Goal: Transaction & Acquisition: Obtain resource

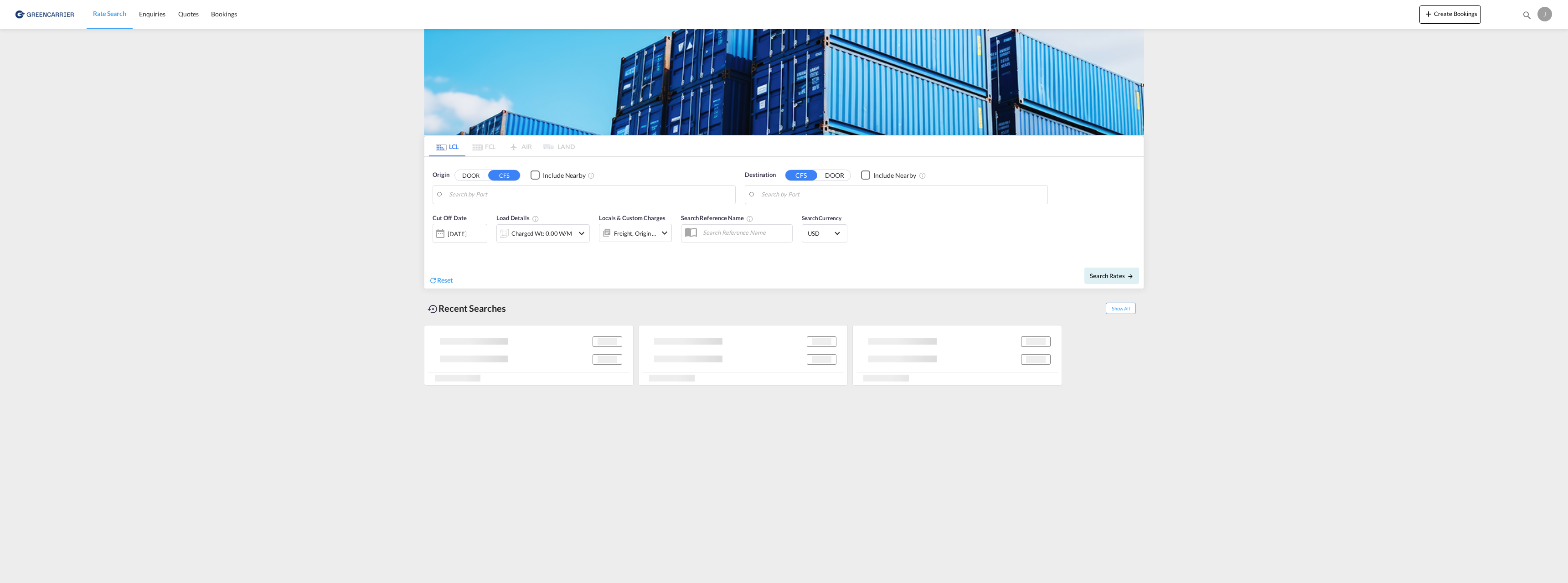
type input "[GEOGRAPHIC_DATA], NOOSL"
type input "[GEOGRAPHIC_DATA], [GEOGRAPHIC_DATA], CATOR"
click at [814, 192] on input "[GEOGRAPHIC_DATA], [GEOGRAPHIC_DATA], CATOR" at bounding box center [902, 195] width 282 height 13
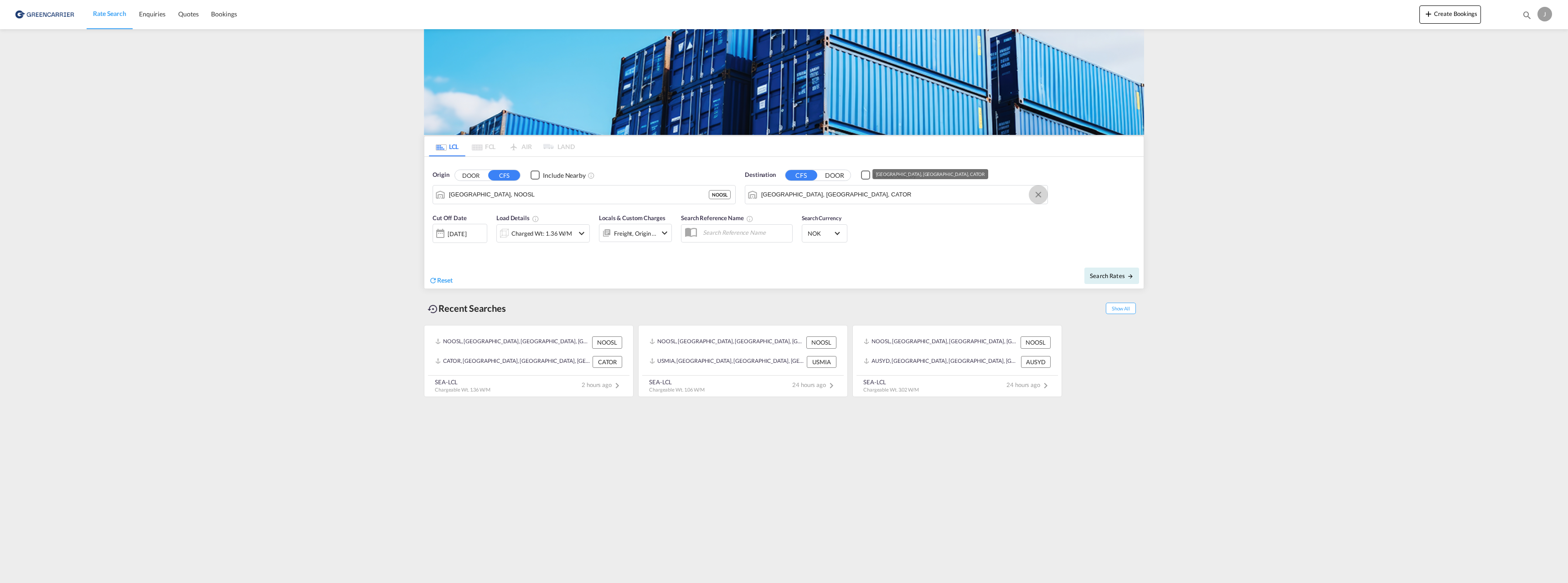
click at [1037, 194] on button "Clear Input" at bounding box center [1038, 195] width 13 height 13
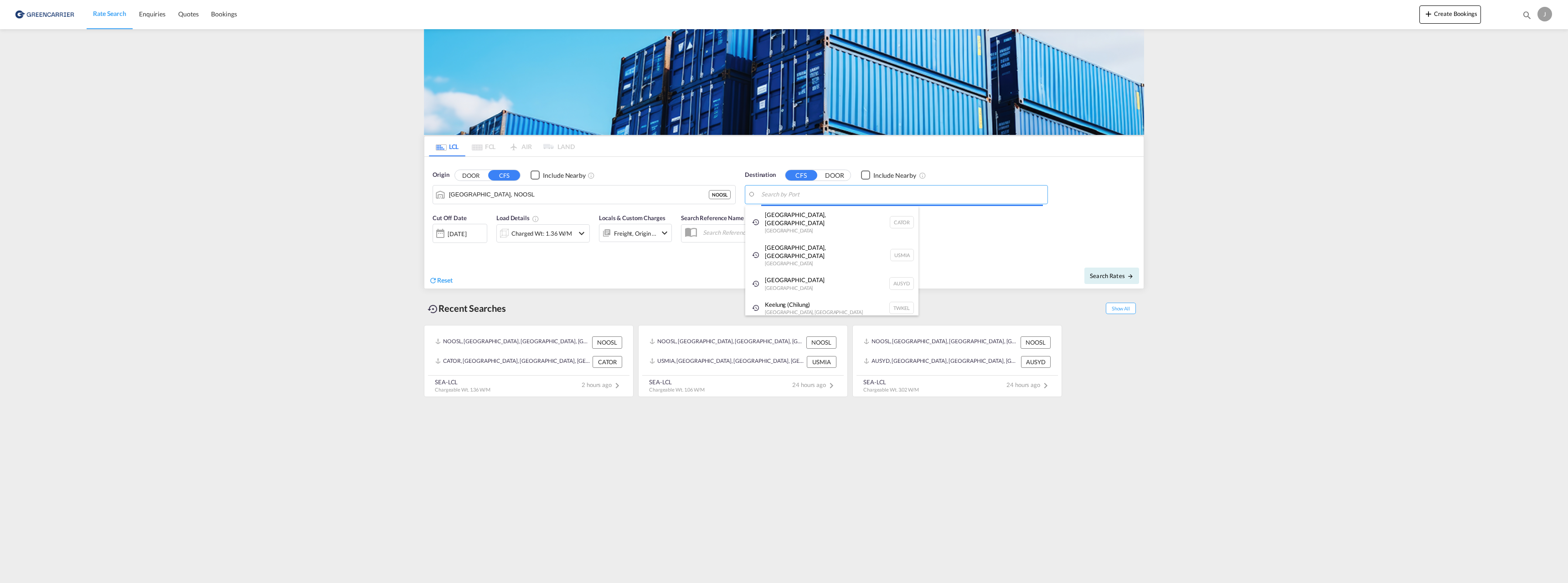
click at [923, 193] on body "Rate Search Enquiries Quotes Bookings Rate Search Enquiries" at bounding box center [784, 292] width 1568 height 583
click at [778, 247] on div "[GEOGRAPHIC_DATA] [GEOGRAPHIC_DATA] AUSYD" at bounding box center [831, 260] width 173 height 27
type input "[GEOGRAPHIC_DATA], AUSYD"
click at [449, 235] on div "[DATE]" at bounding box center [457, 233] width 19 height 8
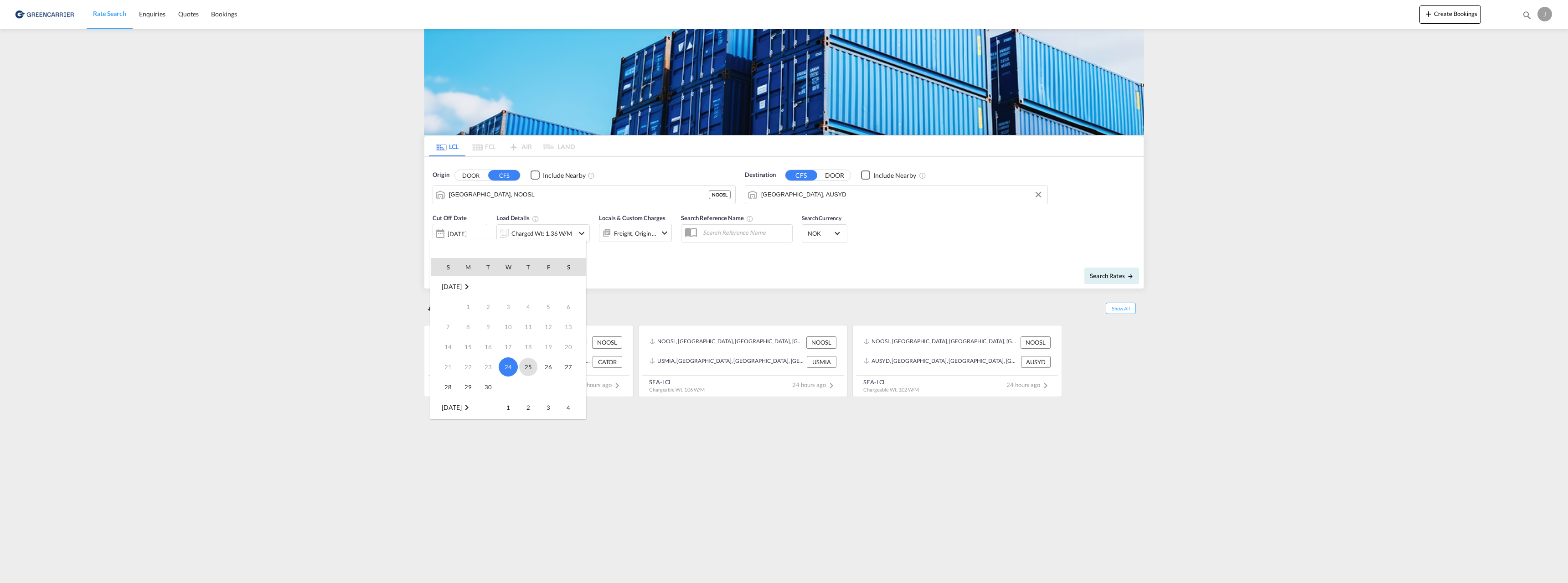
click at [527, 361] on span "25" at bounding box center [528, 367] width 18 height 18
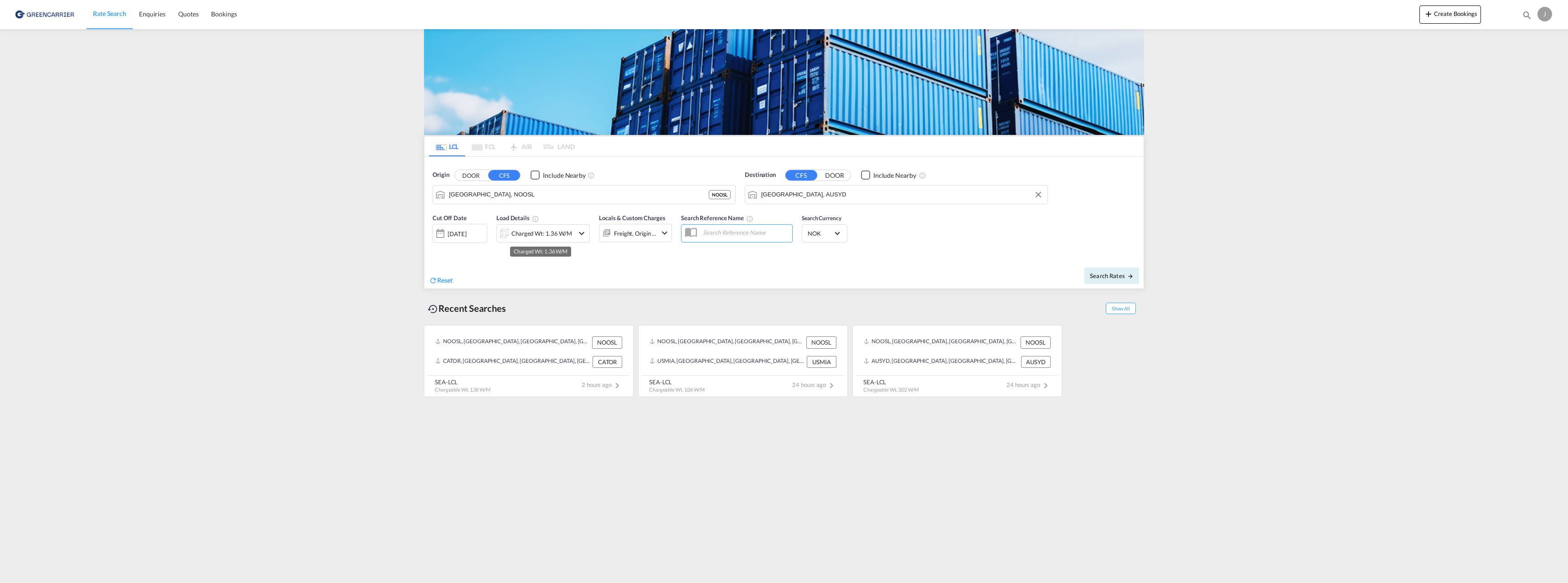
click at [533, 230] on div "Charged Wt: 1.36 W/M" at bounding box center [542, 233] width 61 height 13
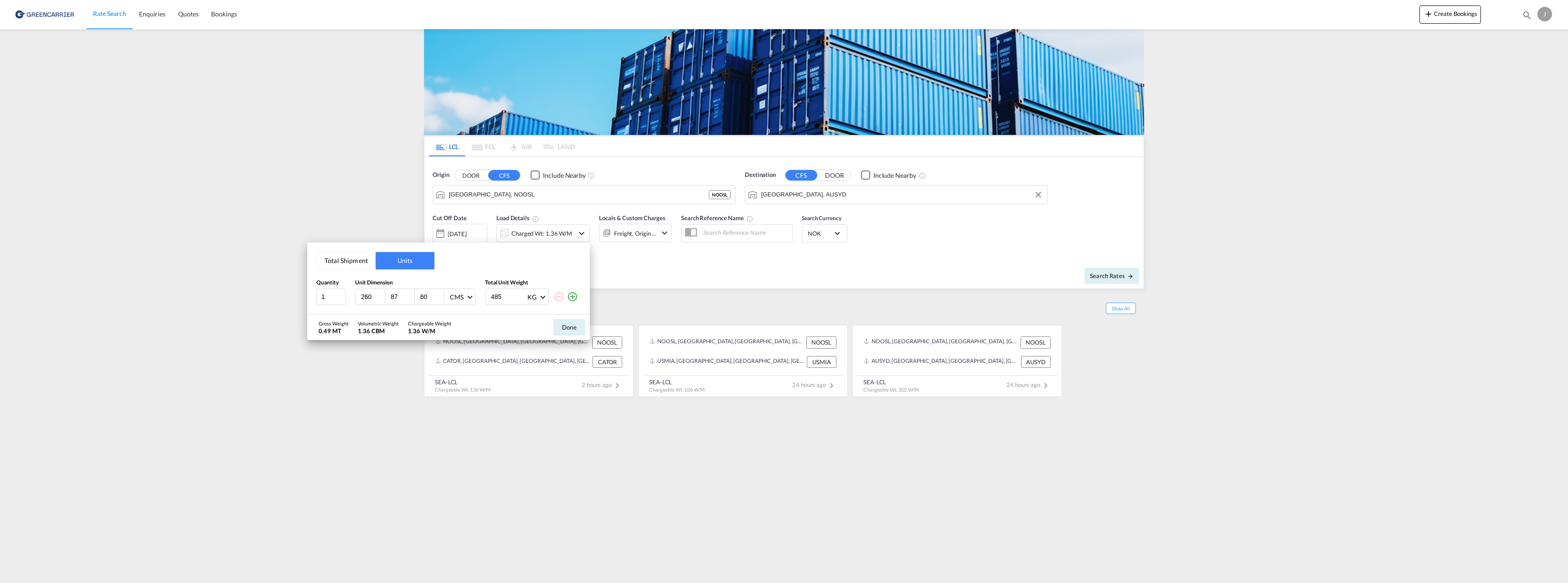
click at [362, 296] on input "260" at bounding box center [373, 296] width 24 height 8
type input "12"
click at [362, 296] on input "12" at bounding box center [373, 296] width 24 height 8
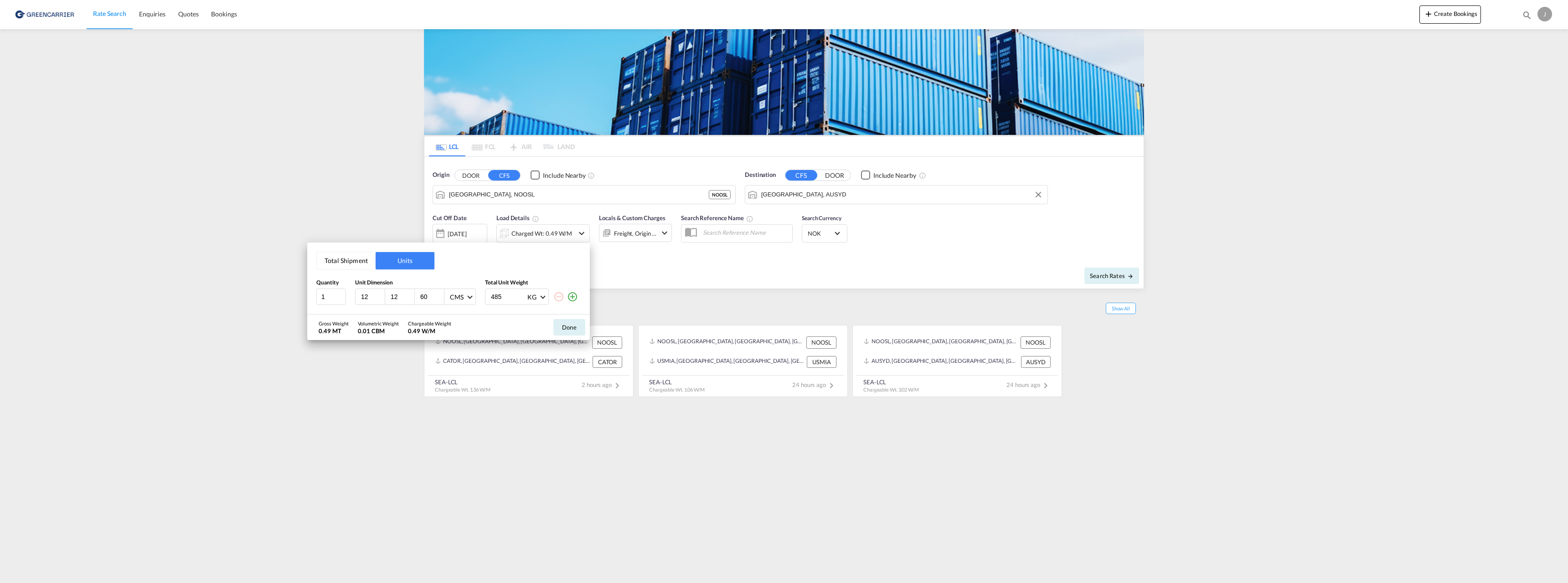
type input "2"
type input "120"
type input "105"
type input "847"
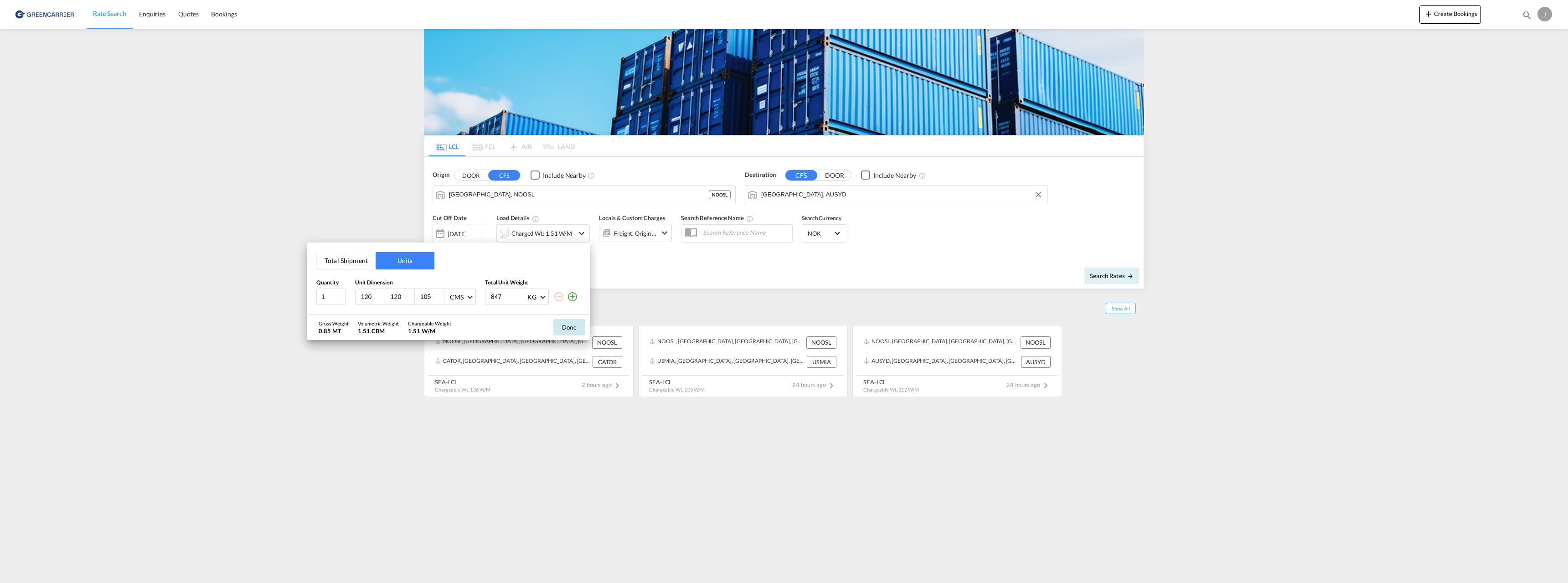
click at [565, 324] on button "Done" at bounding box center [569, 327] width 32 height 16
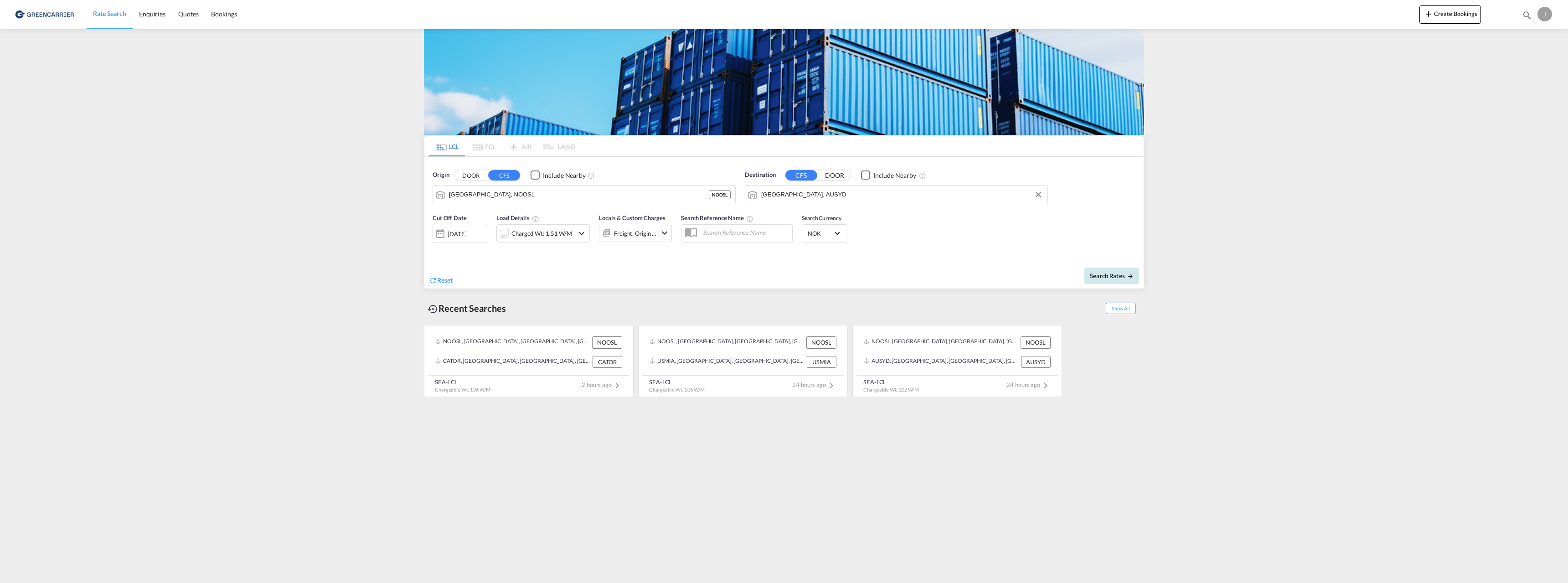
click at [1129, 278] on md-icon "icon-arrow-right" at bounding box center [1130, 276] width 6 height 6
type input "NOOSL to AUSYD / [DATE]"
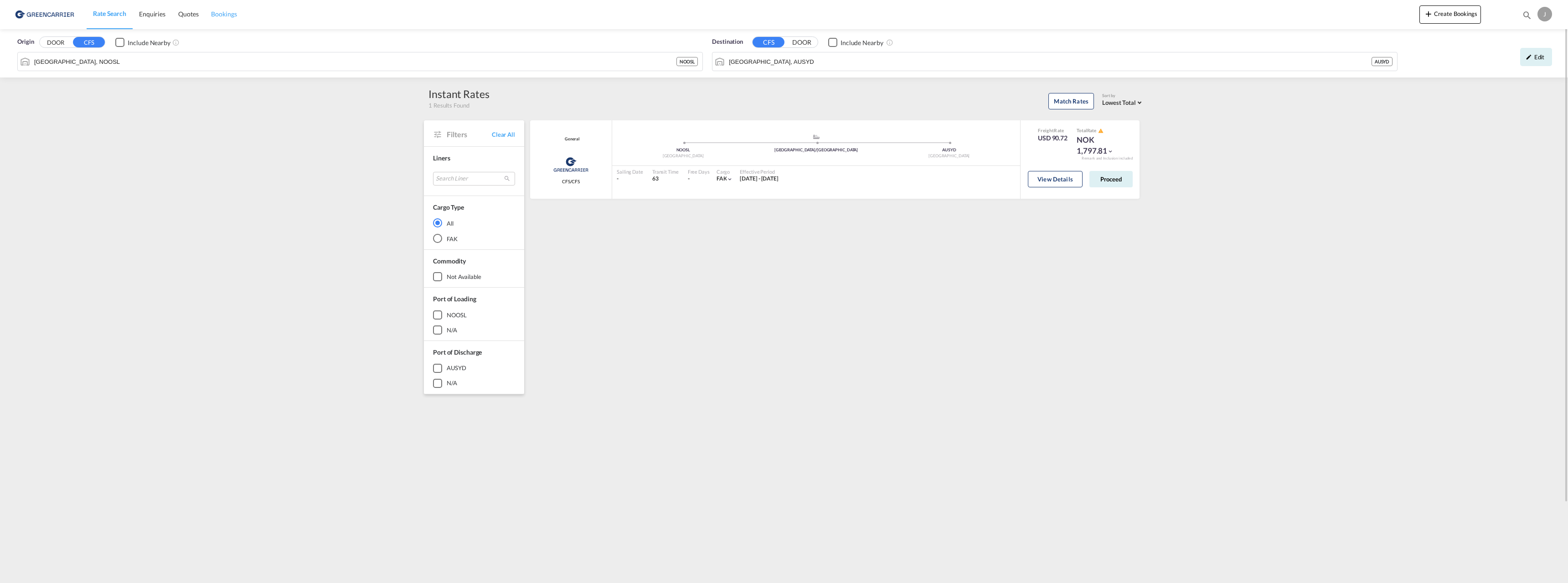
click at [212, 13] on span "Bookings" at bounding box center [224, 13] width 26 height 8
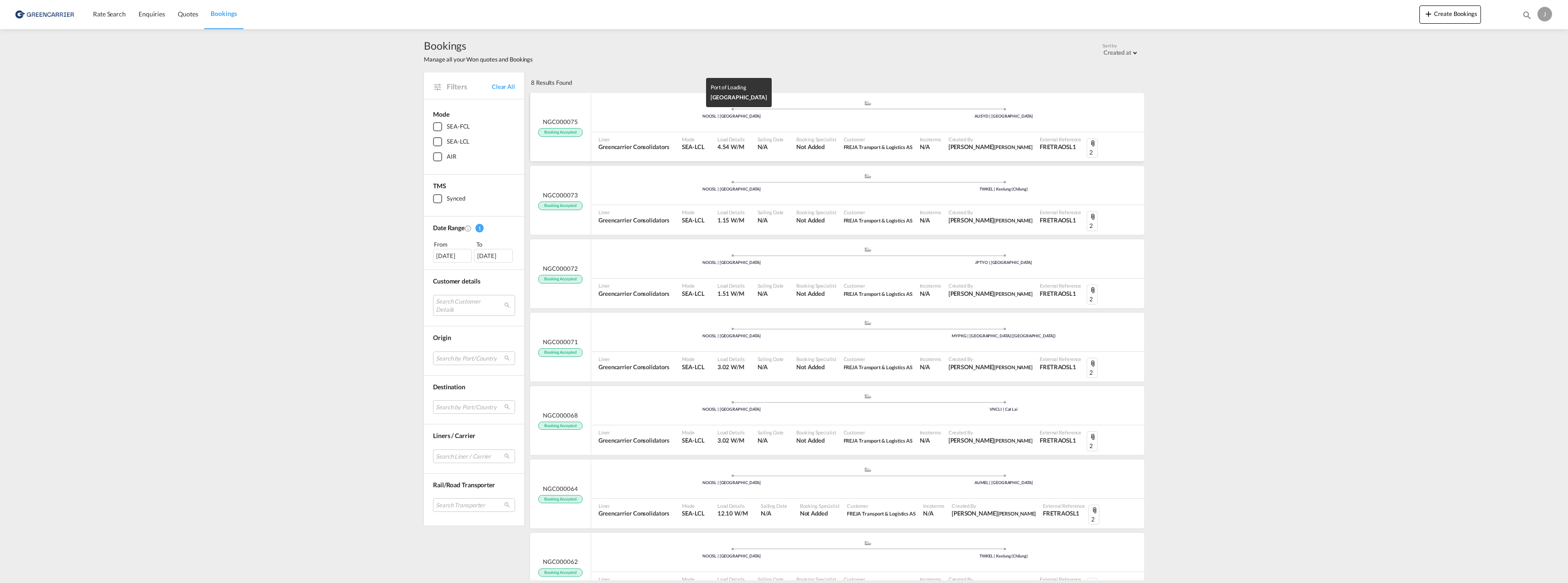
click at [842, 116] on div "NOOSL | [GEOGRAPHIC_DATA]" at bounding box center [732, 116] width 272 height 6
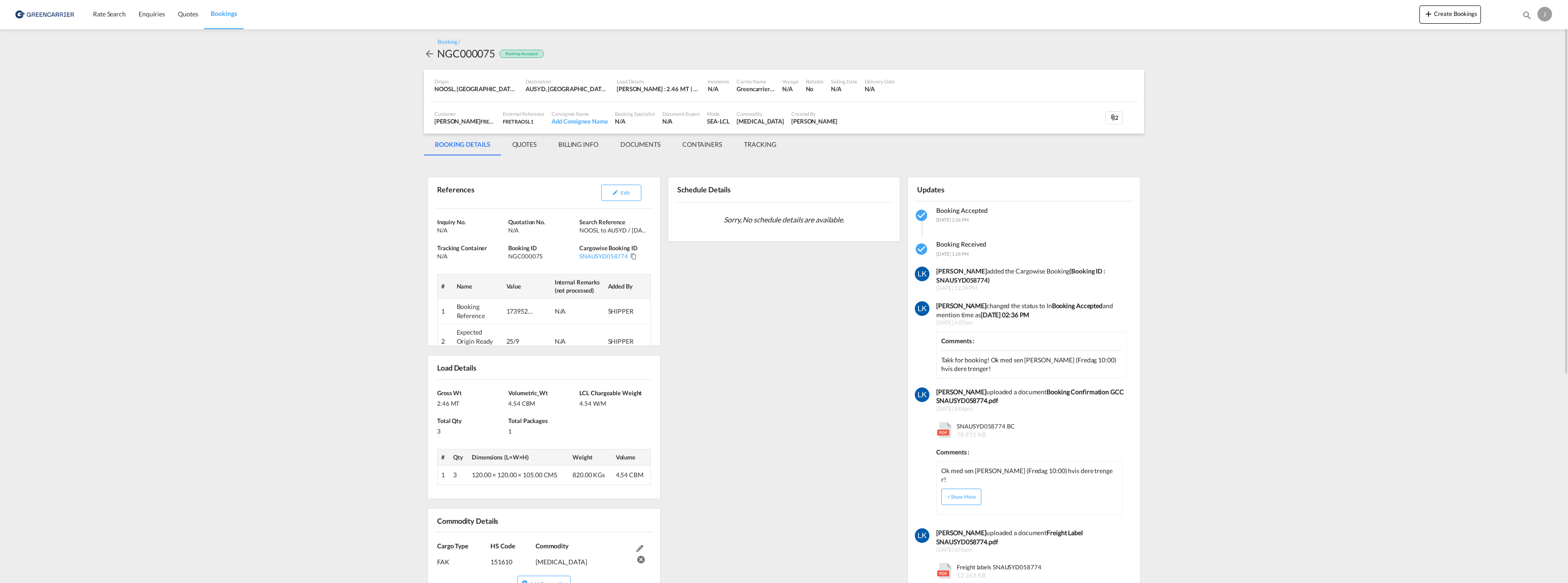
click at [654, 143] on md-tab-item "DOCUMENTS" at bounding box center [640, 144] width 62 height 22
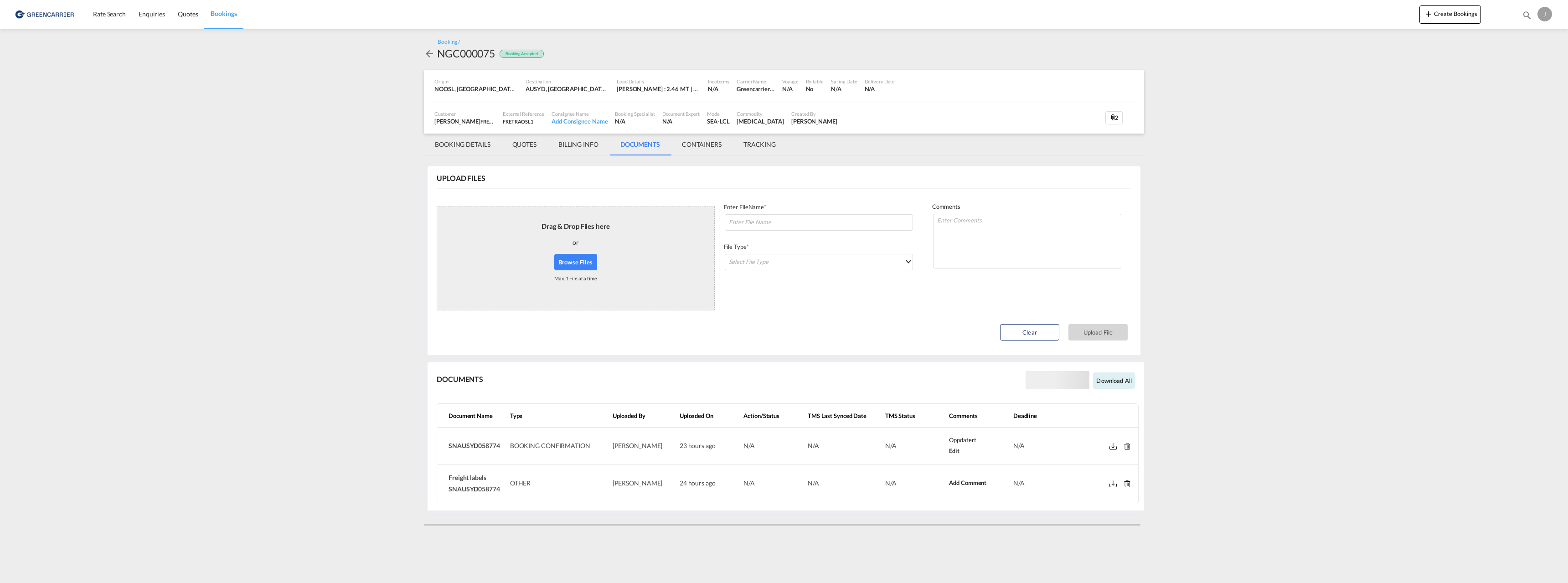
click at [1111, 444] on md-icon at bounding box center [1113, 446] width 7 height 7
drag, startPoint x: 500, startPoint y: 445, endPoint x: 448, endPoint y: 445, distance: 52.0
click at [448, 445] on td "SNAUSYD058774" at bounding box center [472, 445] width 69 height 37
copy span "SNAUSYD058774"
